Goal: Navigation & Orientation: Find specific page/section

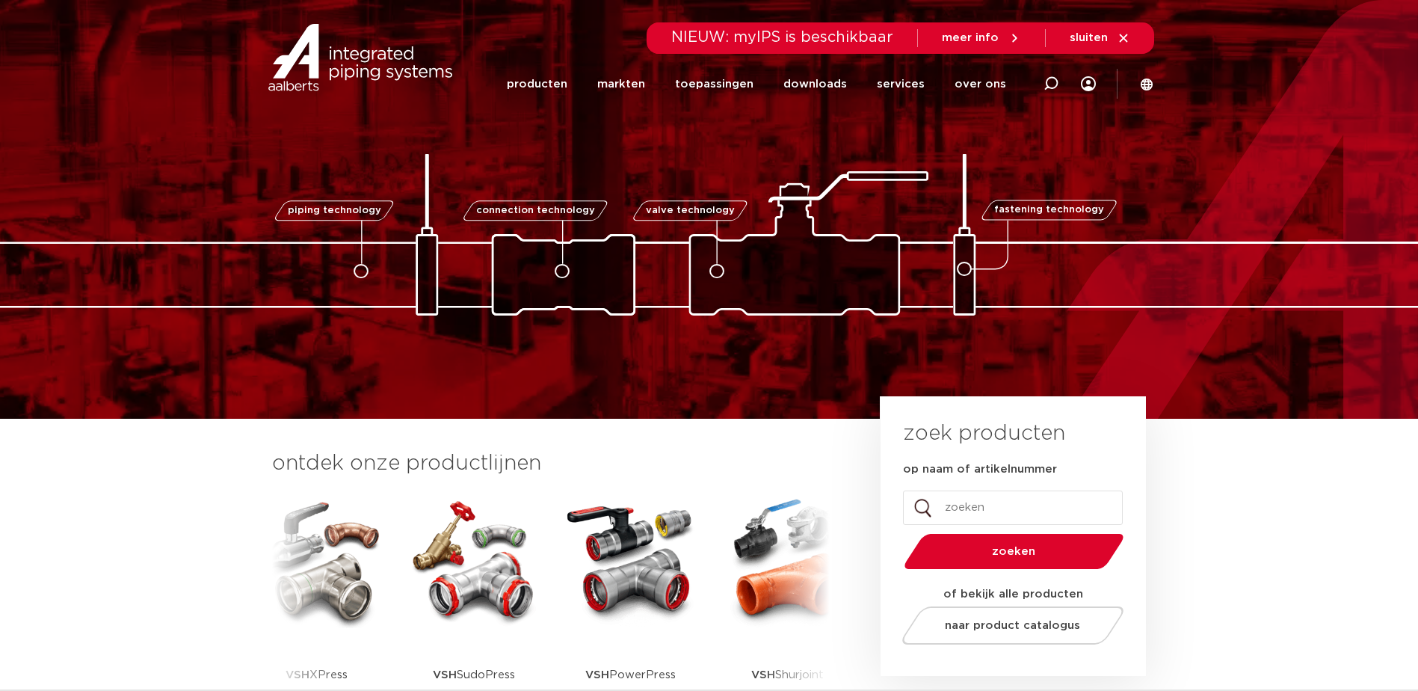
click at [1151, 79] on icon at bounding box center [1146, 84] width 13 height 13
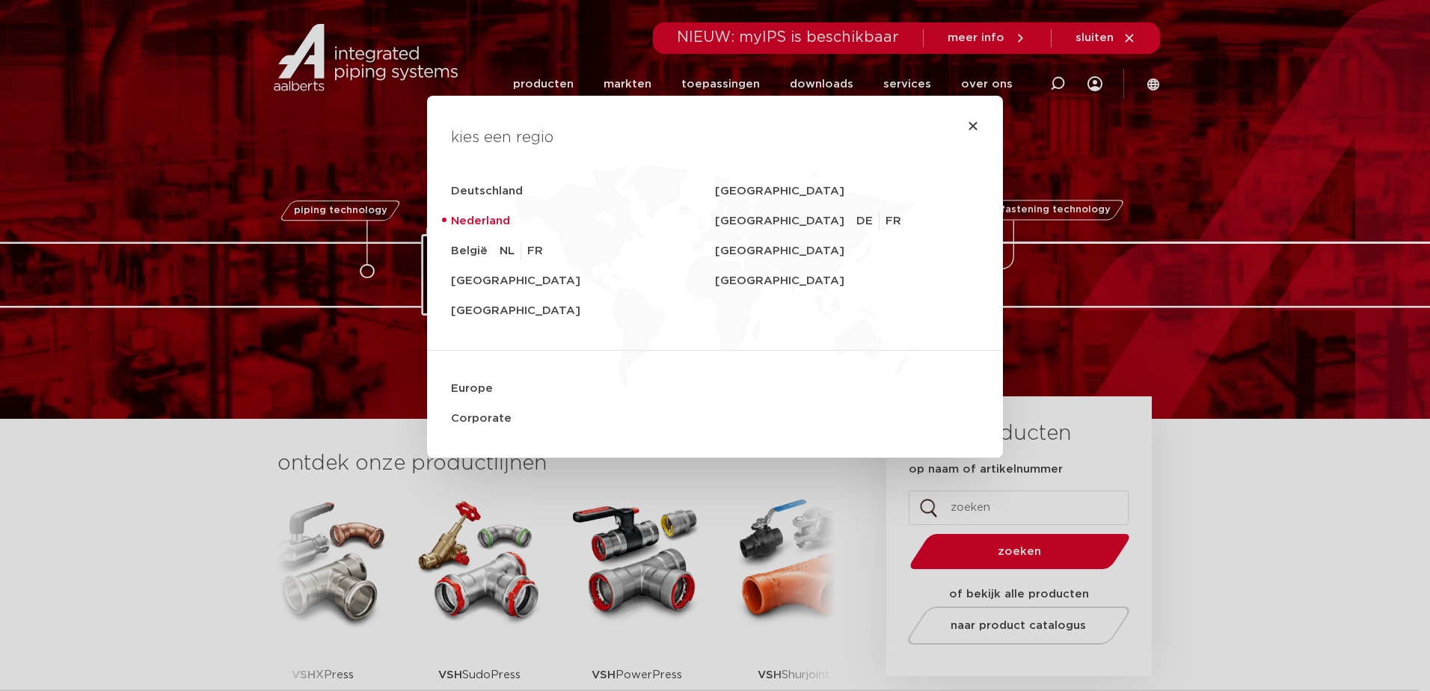
click at [1285, 259] on div "kies een regio [GEOGRAPHIC_DATA] [GEOGRAPHIC_DATA] [GEOGRAPHIC_DATA] [GEOGRAPHI…" at bounding box center [715, 345] width 1430 height 691
click at [482, 280] on link "[GEOGRAPHIC_DATA]" at bounding box center [583, 281] width 264 height 30
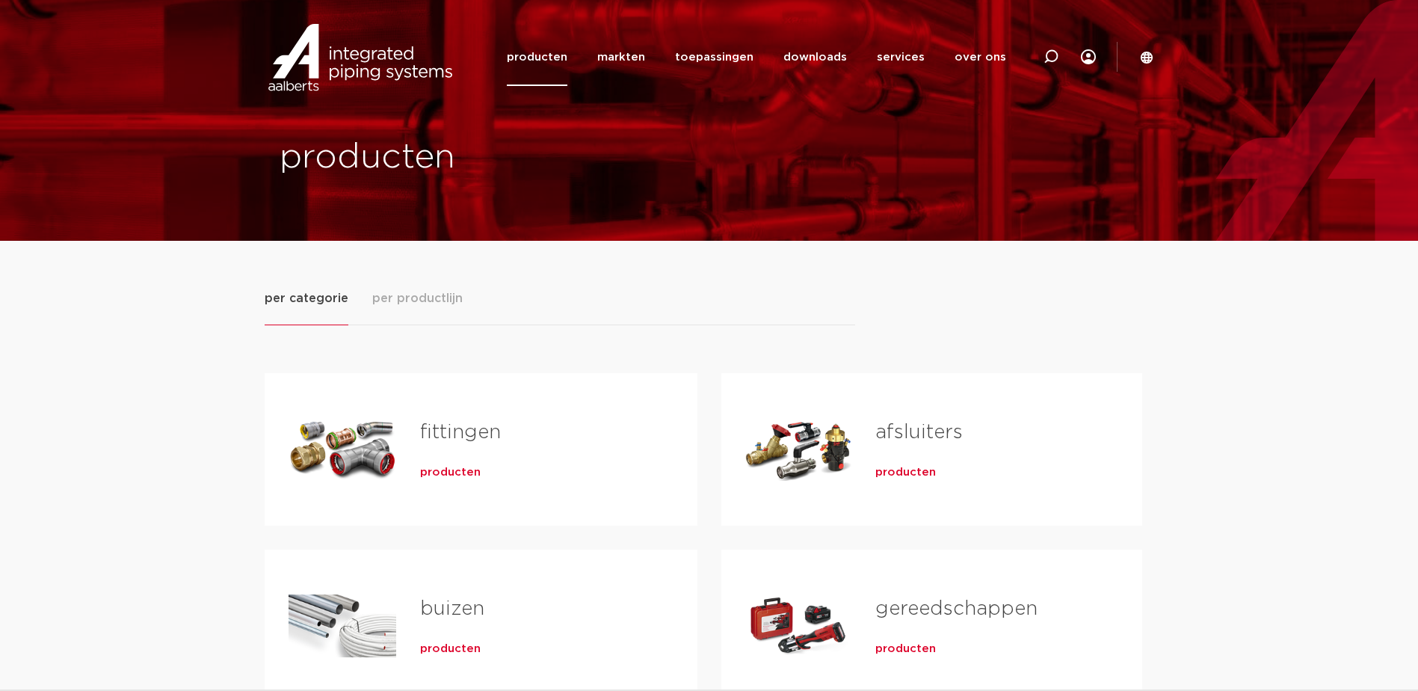
click at [449, 301] on span "per productlijn" at bounding box center [417, 298] width 90 height 18
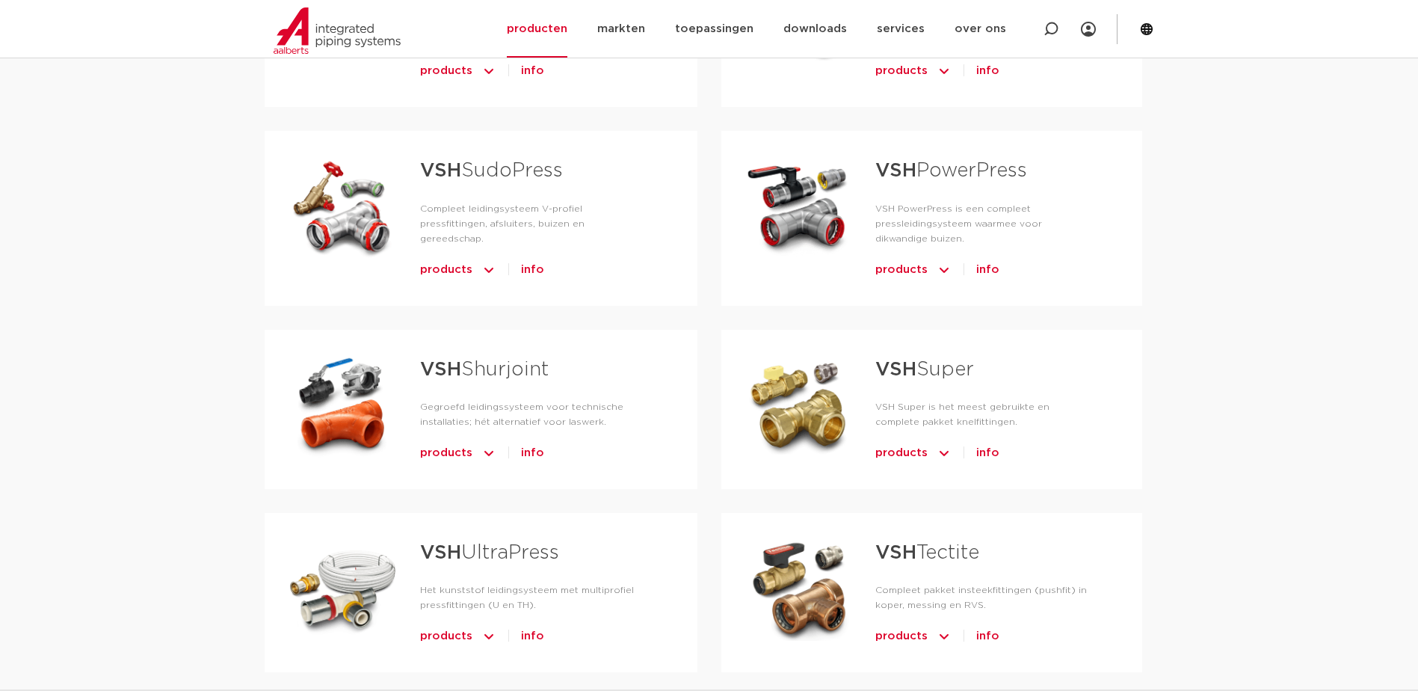
scroll to position [673, 0]
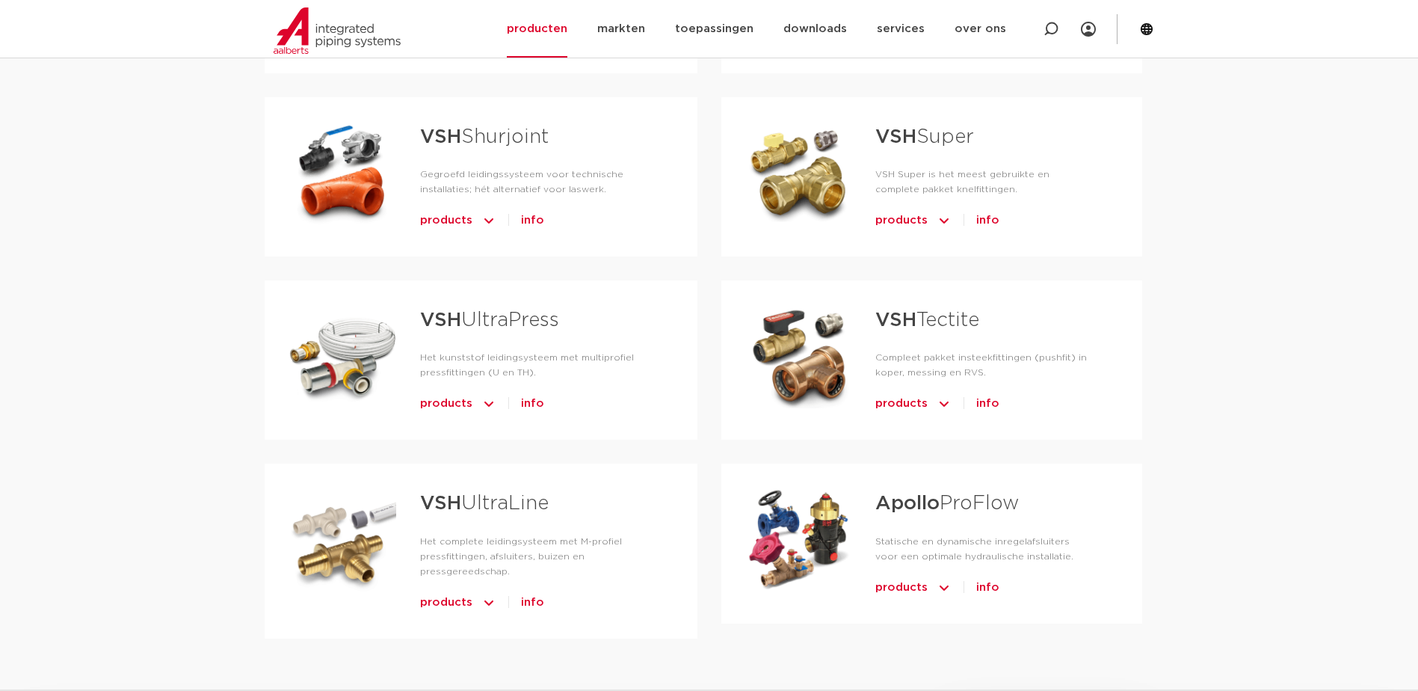
click at [937, 591] on img "Tabs. Open items met enter of spatie, sluit af met escape en navigeer met de pi…" at bounding box center [944, 588] width 15 height 24
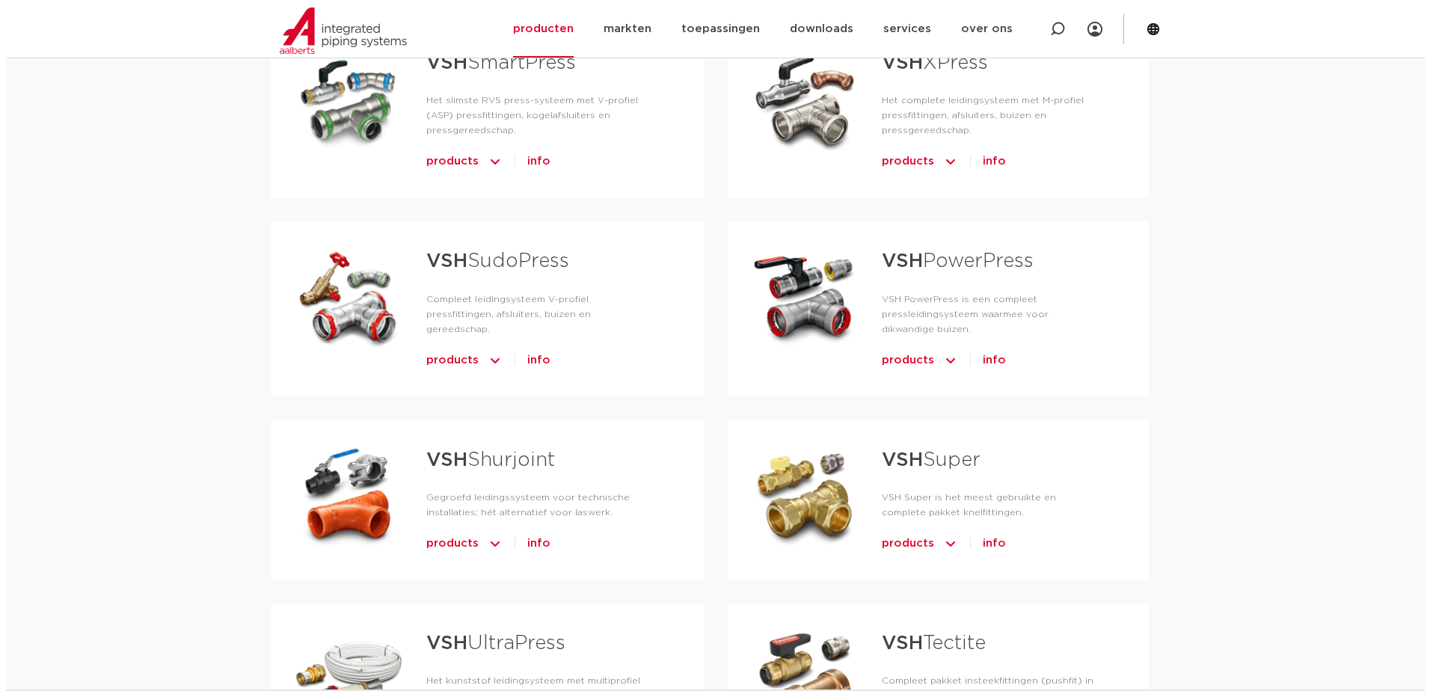
scroll to position [299, 0]
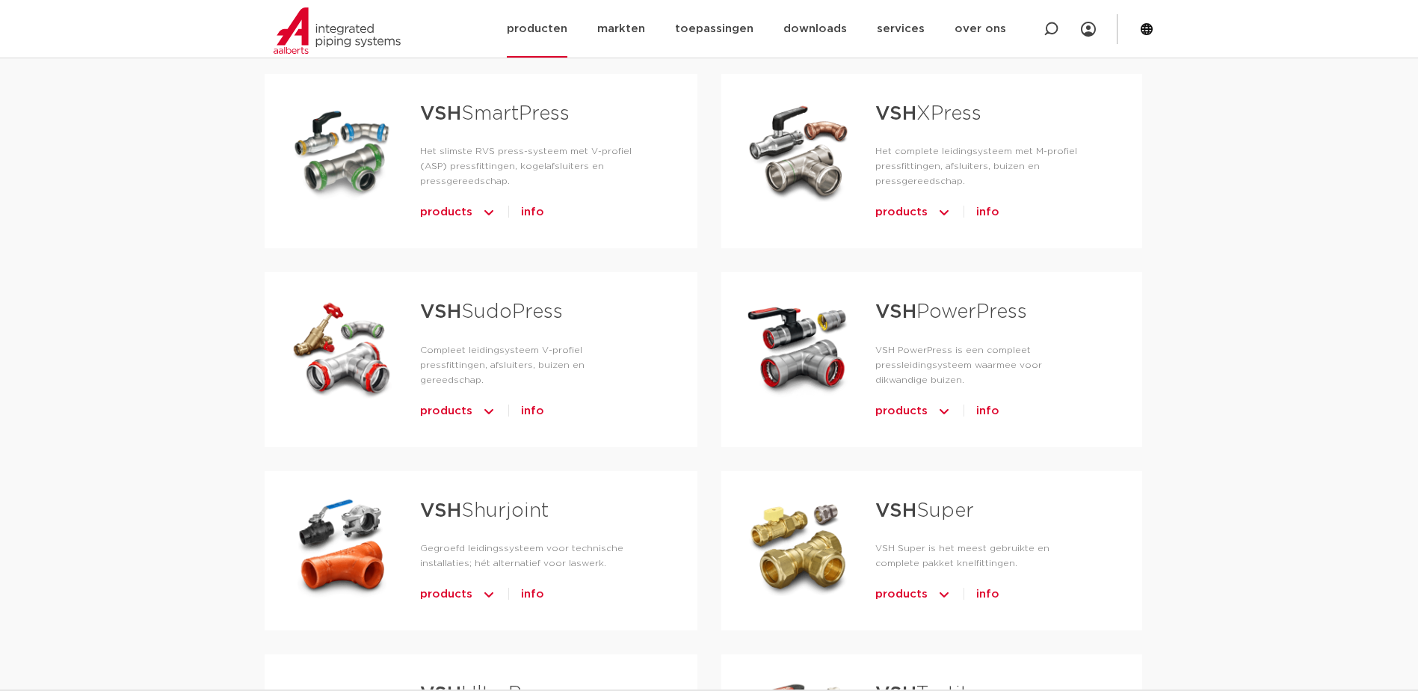
click at [1147, 34] on icon at bounding box center [1146, 28] width 13 height 13
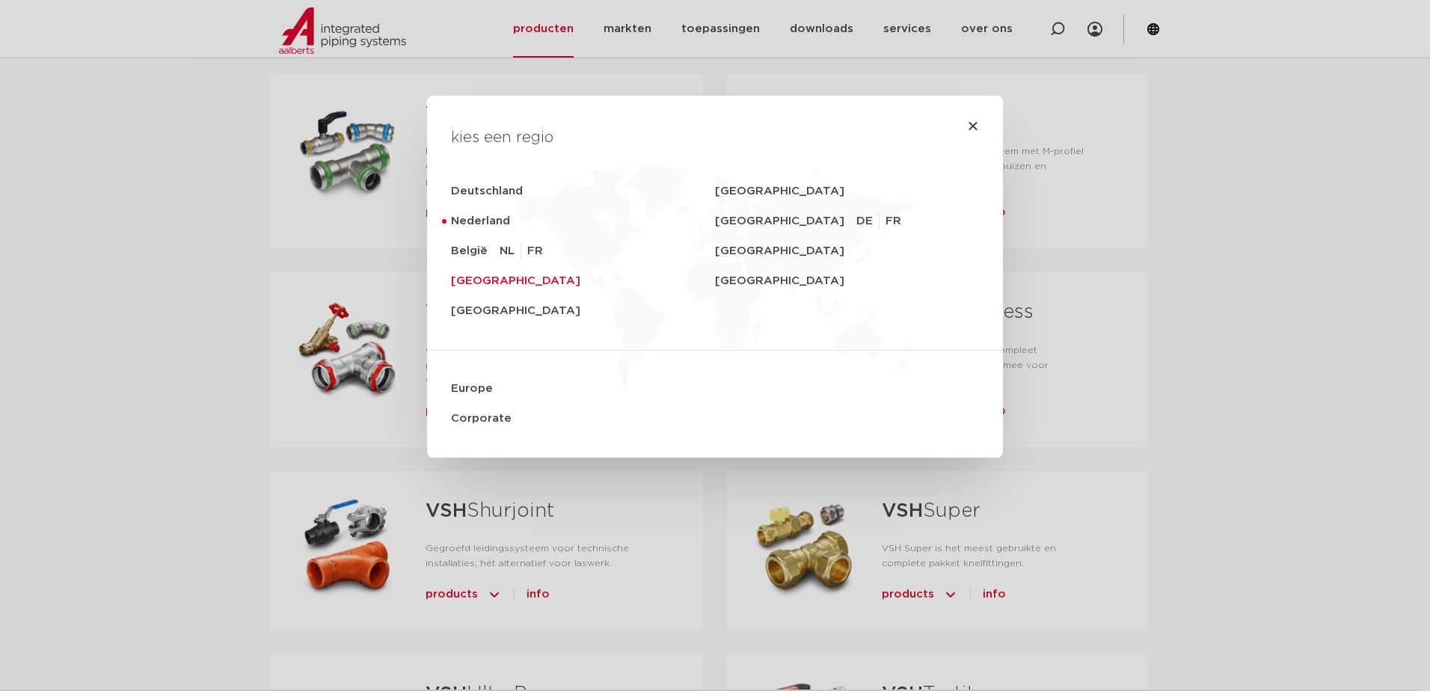
click at [469, 284] on link "[GEOGRAPHIC_DATA]" at bounding box center [583, 281] width 264 height 30
